Goal: Find specific page/section: Find specific page/section

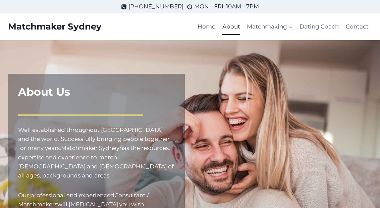
click at [0, 0] on link "Matchmaking for Women" at bounding box center [0, 0] width 0 height 0
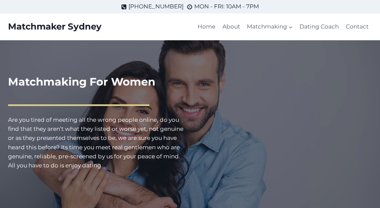
click at [326, 28] on link "Dating Coach" at bounding box center [319, 27] width 46 height 16
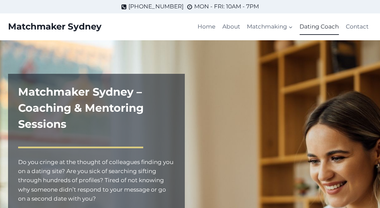
click at [359, 27] on link "Contact" at bounding box center [356, 27] width 29 height 16
